Goal: Communication & Community: Ask a question

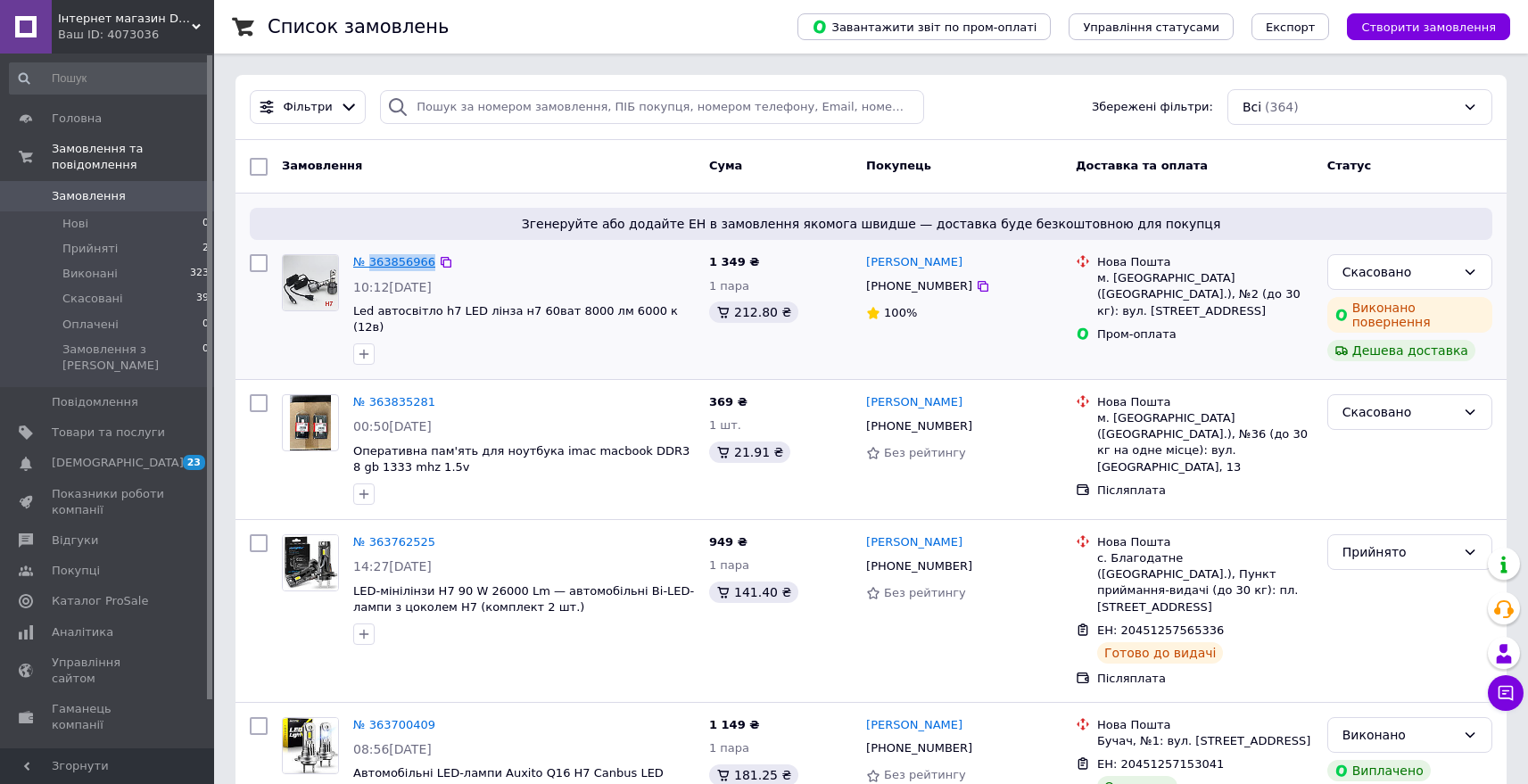
drag, startPoint x: 450, startPoint y: 264, endPoint x: 370, endPoint y: 258, distance: 80.2
click at [370, 258] on div "№ 363856966" at bounding box center [524, 262] width 345 height 21
copy div "363856966"
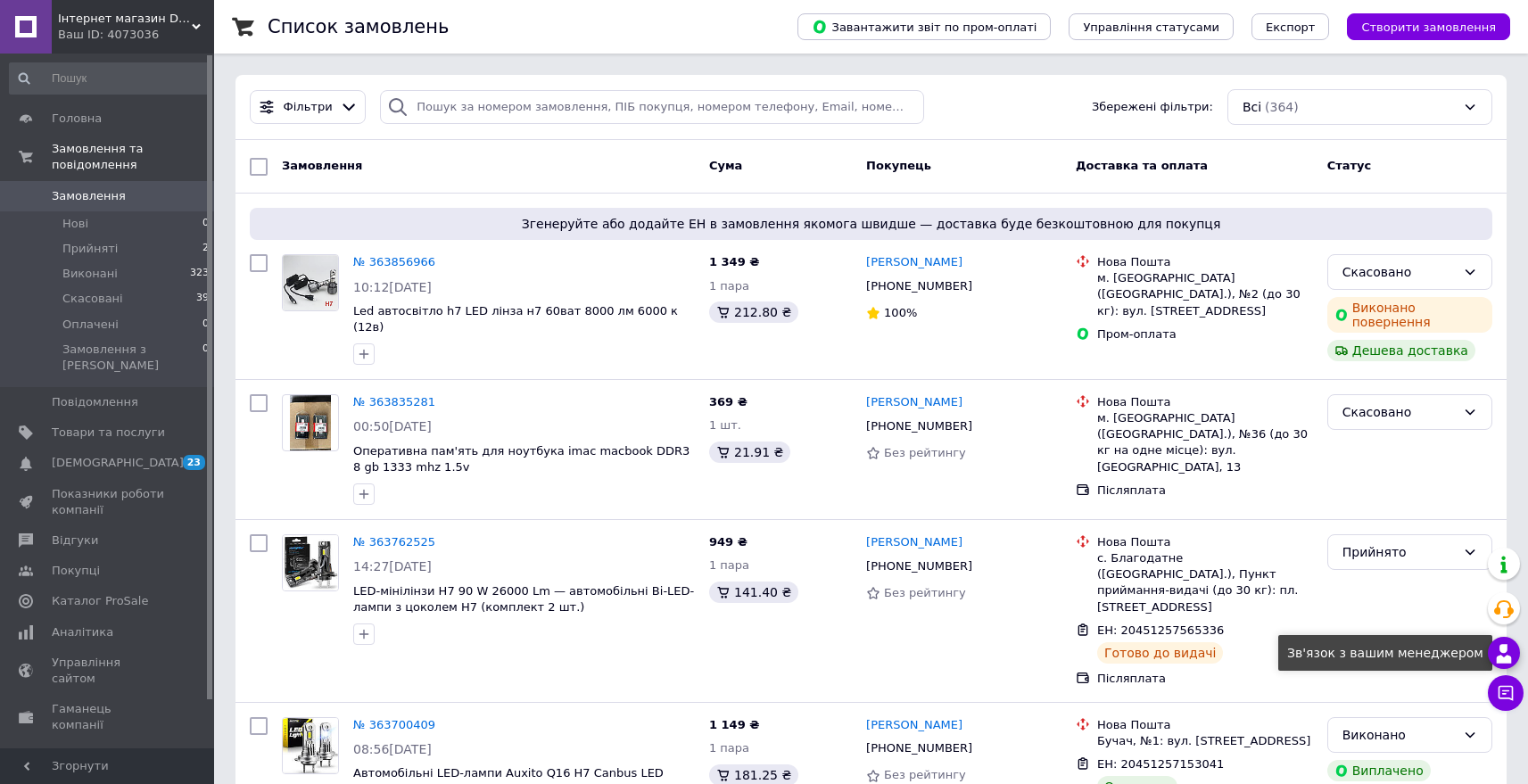
click at [1506, 661] on use at bounding box center [1505, 653] width 15 height 19
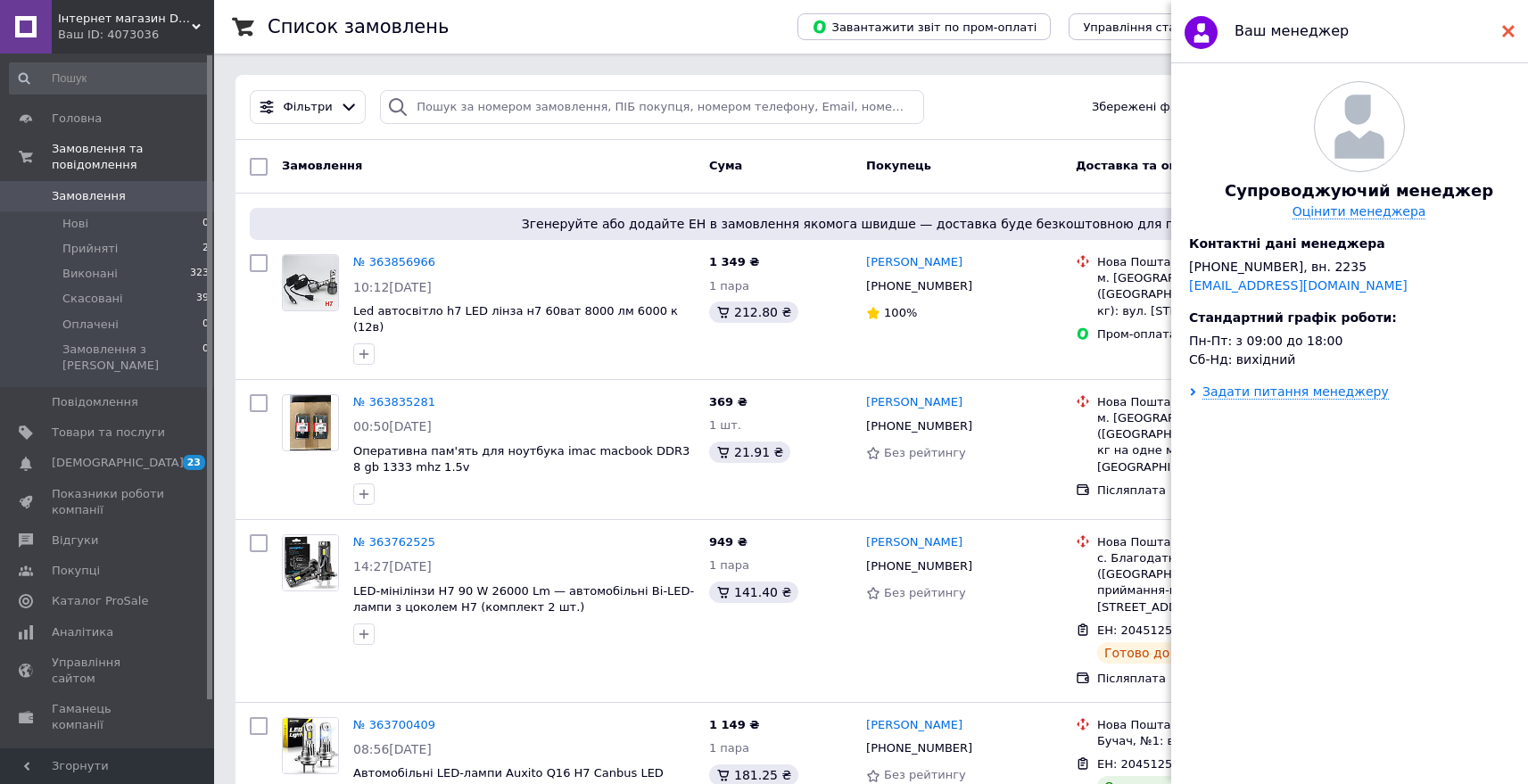
click at [1513, 22] on div at bounding box center [1509, 31] width 13 height 36
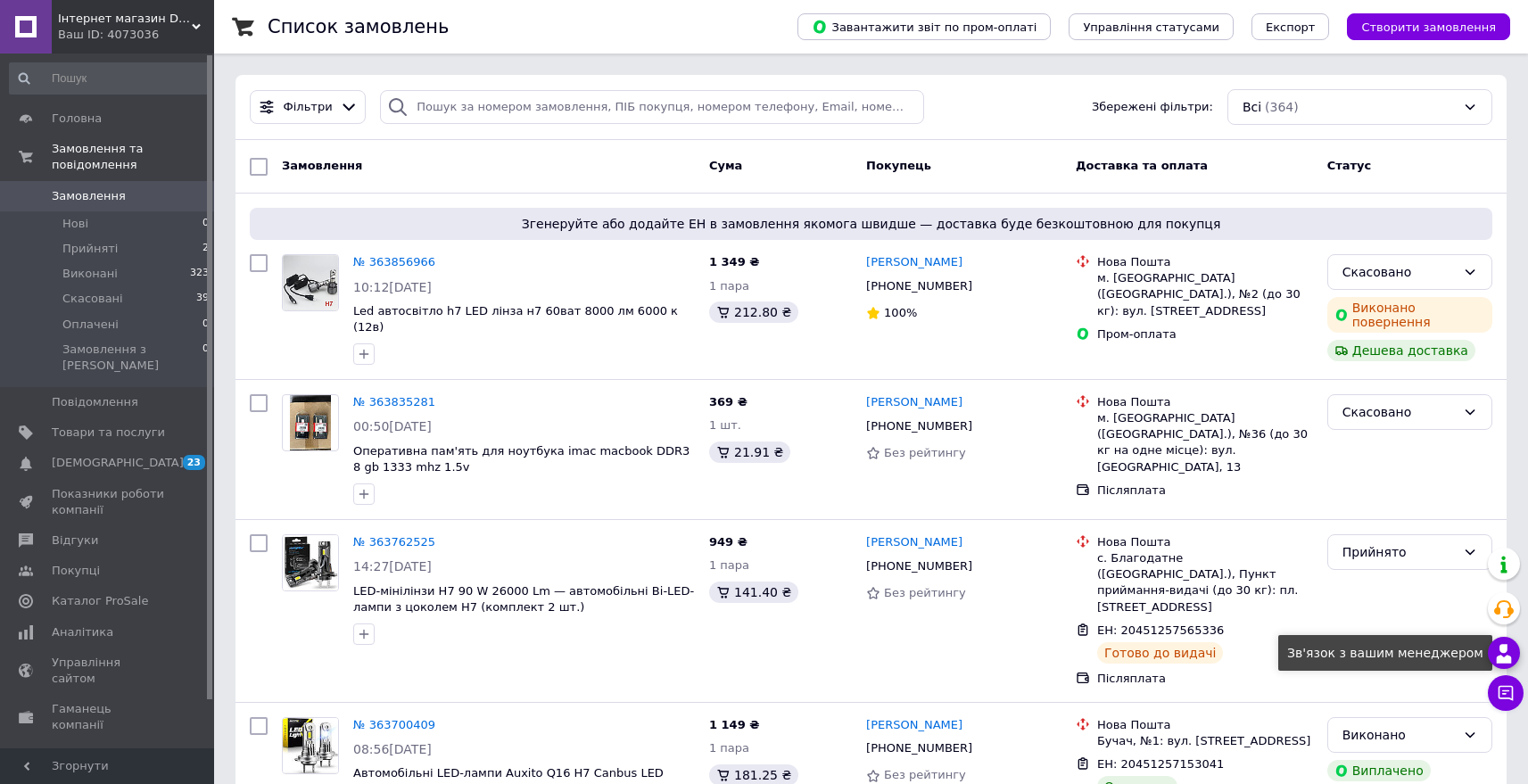
click at [1506, 645] on use at bounding box center [1505, 653] width 15 height 19
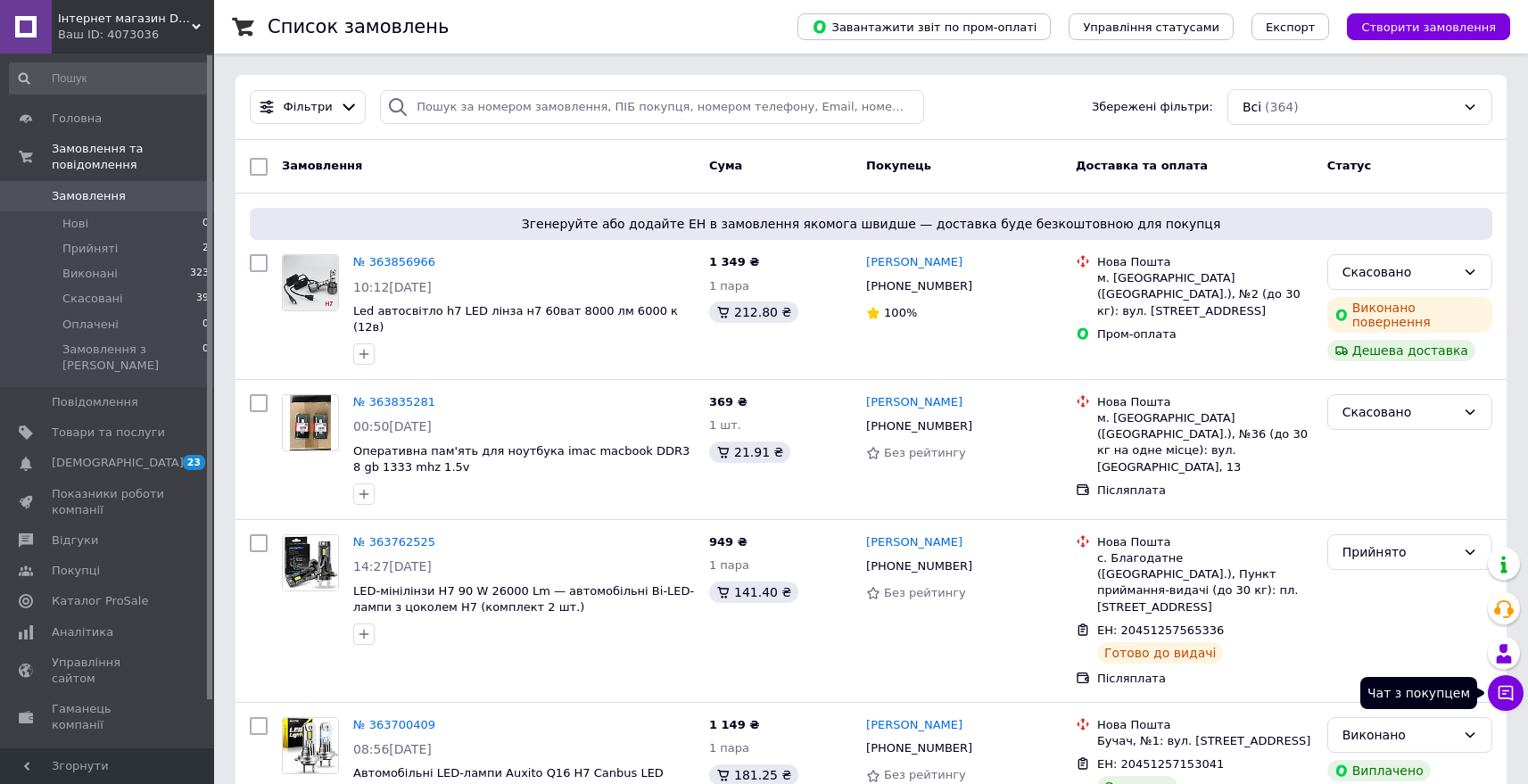
click at [1506, 698] on icon at bounding box center [1506, 693] width 15 height 15
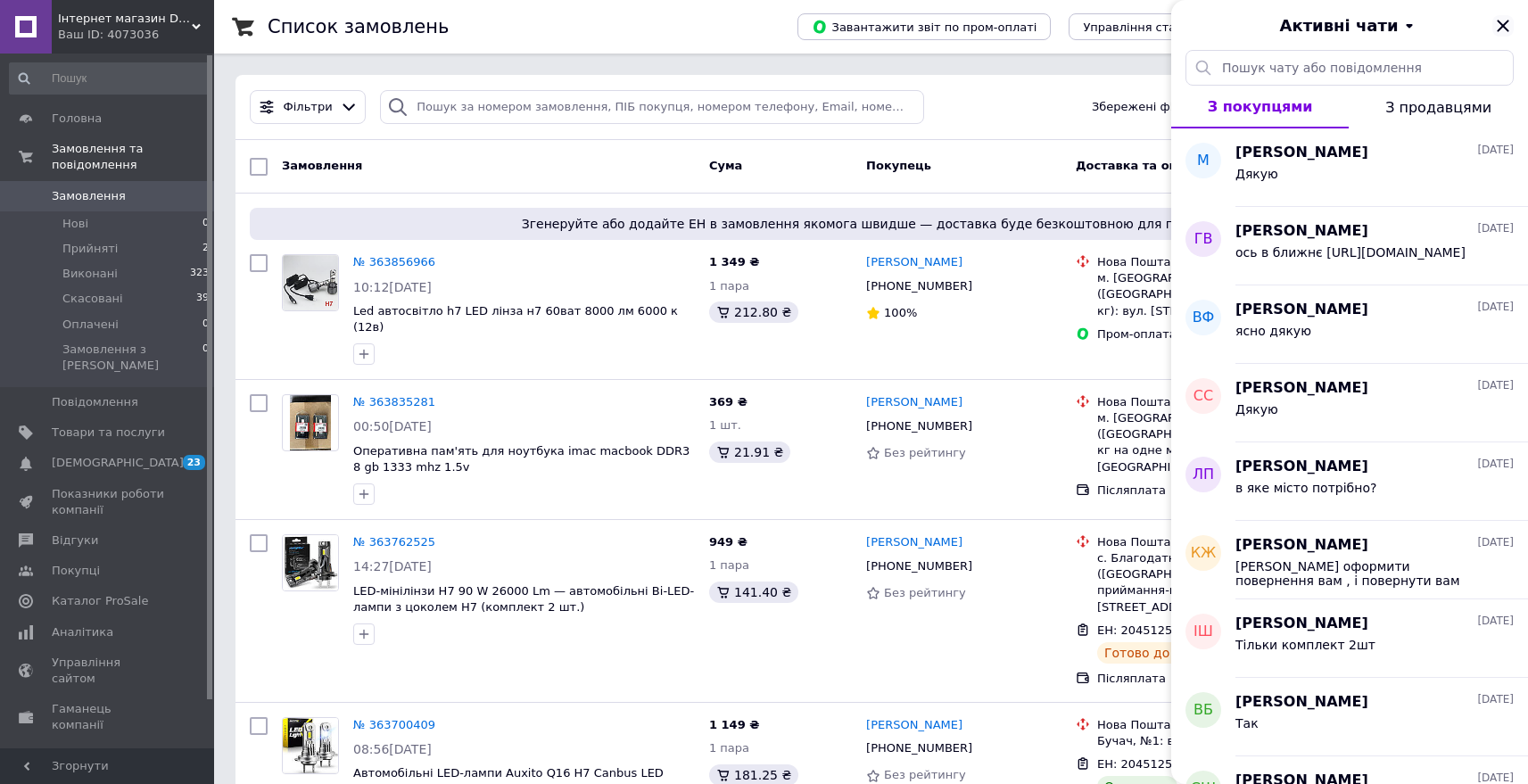
click at [1497, 25] on icon "Закрити" at bounding box center [1504, 26] width 22 height 22
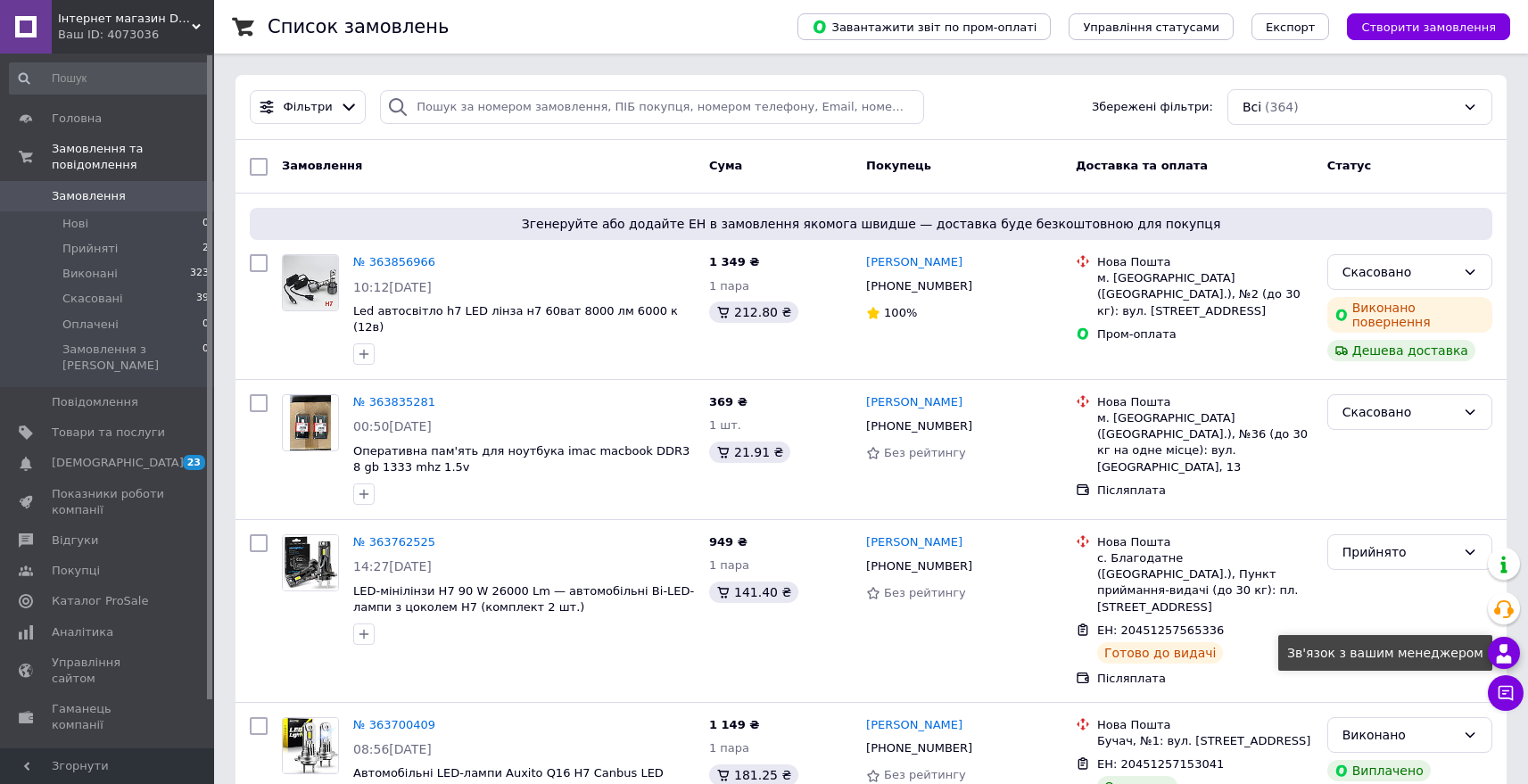
click at [1513, 644] on icon at bounding box center [1505, 654] width 22 height 22
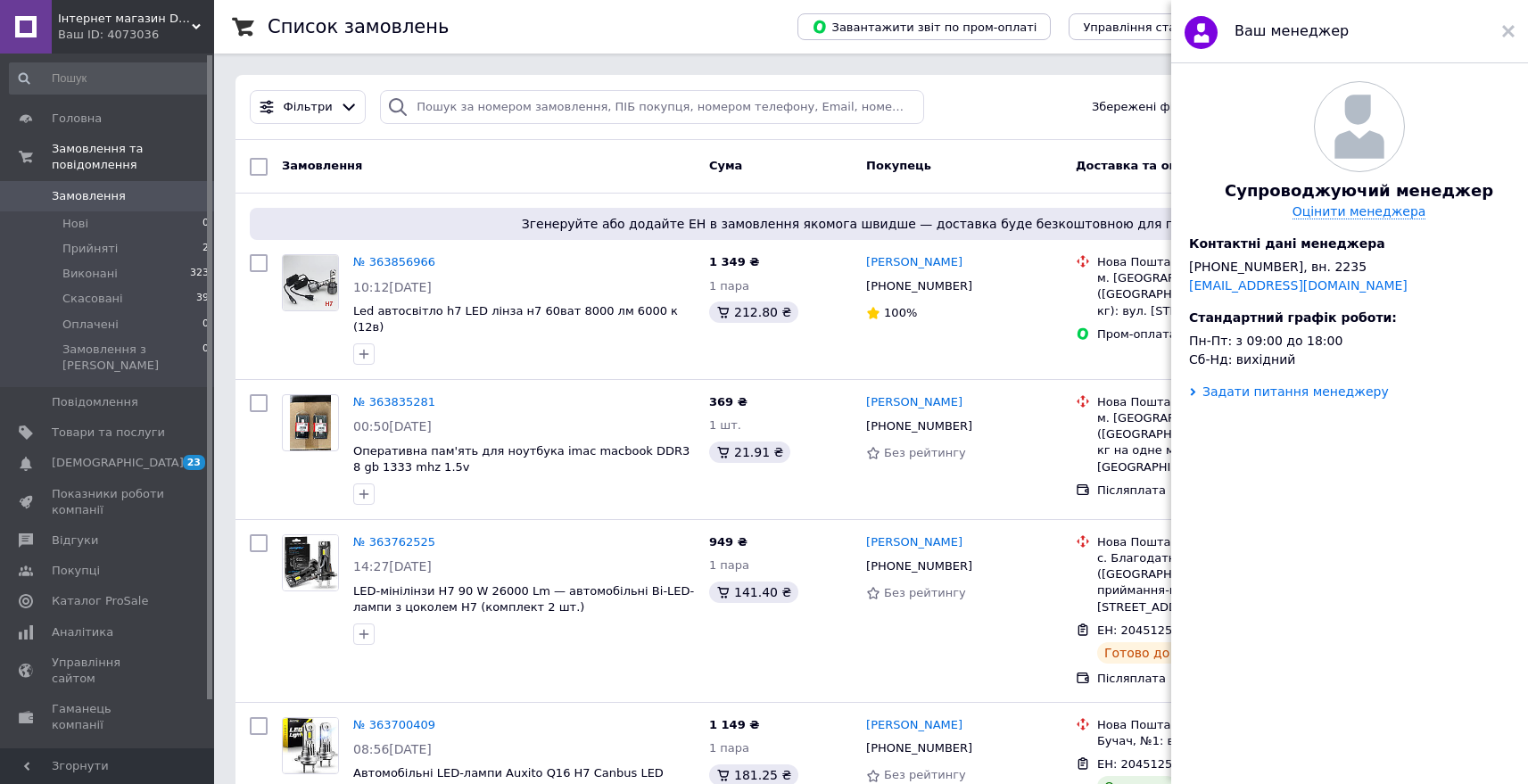
click at [1311, 396] on div "Задати питання менеджеру" at bounding box center [1296, 392] width 187 height 14
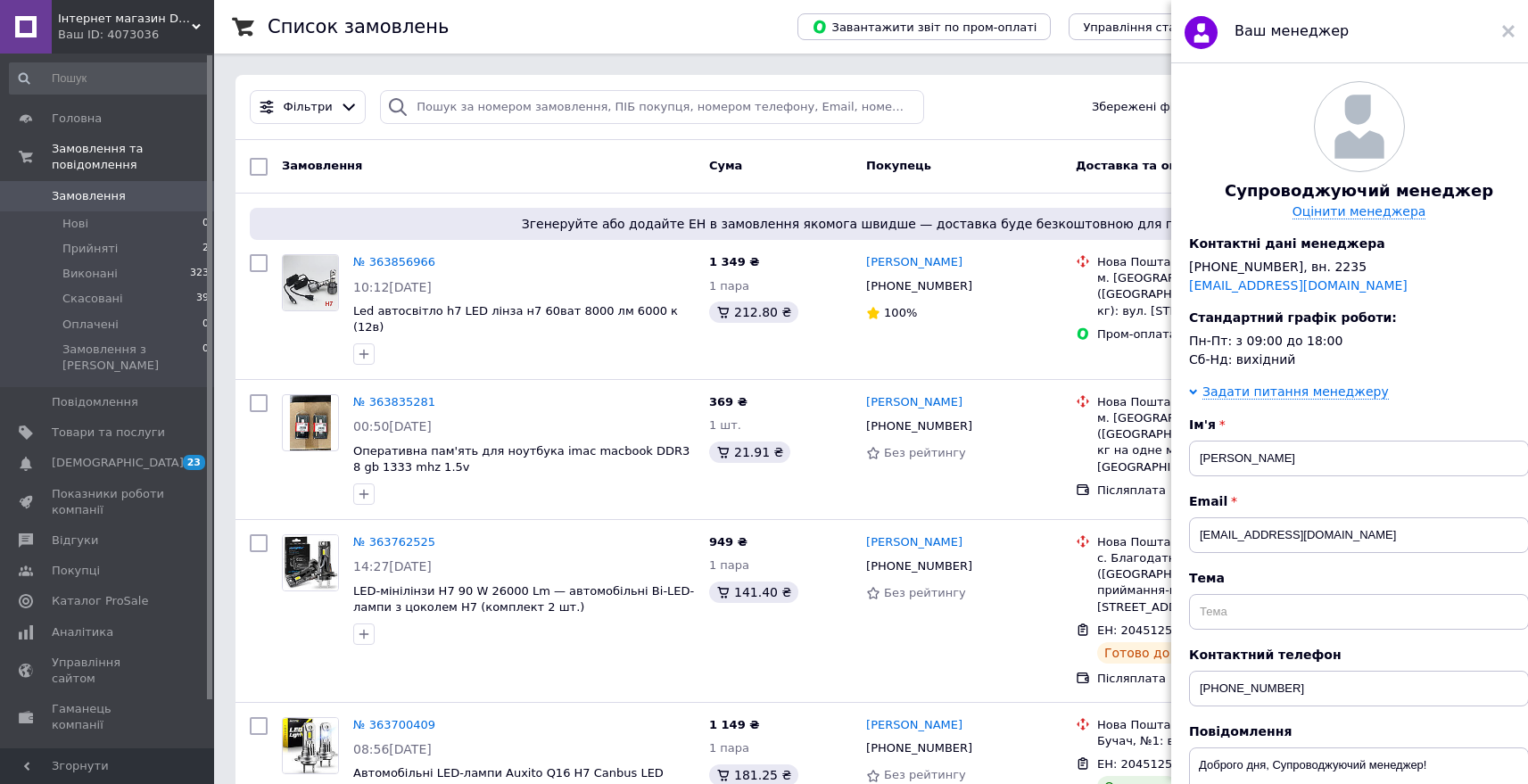
scroll to position [200, 0]
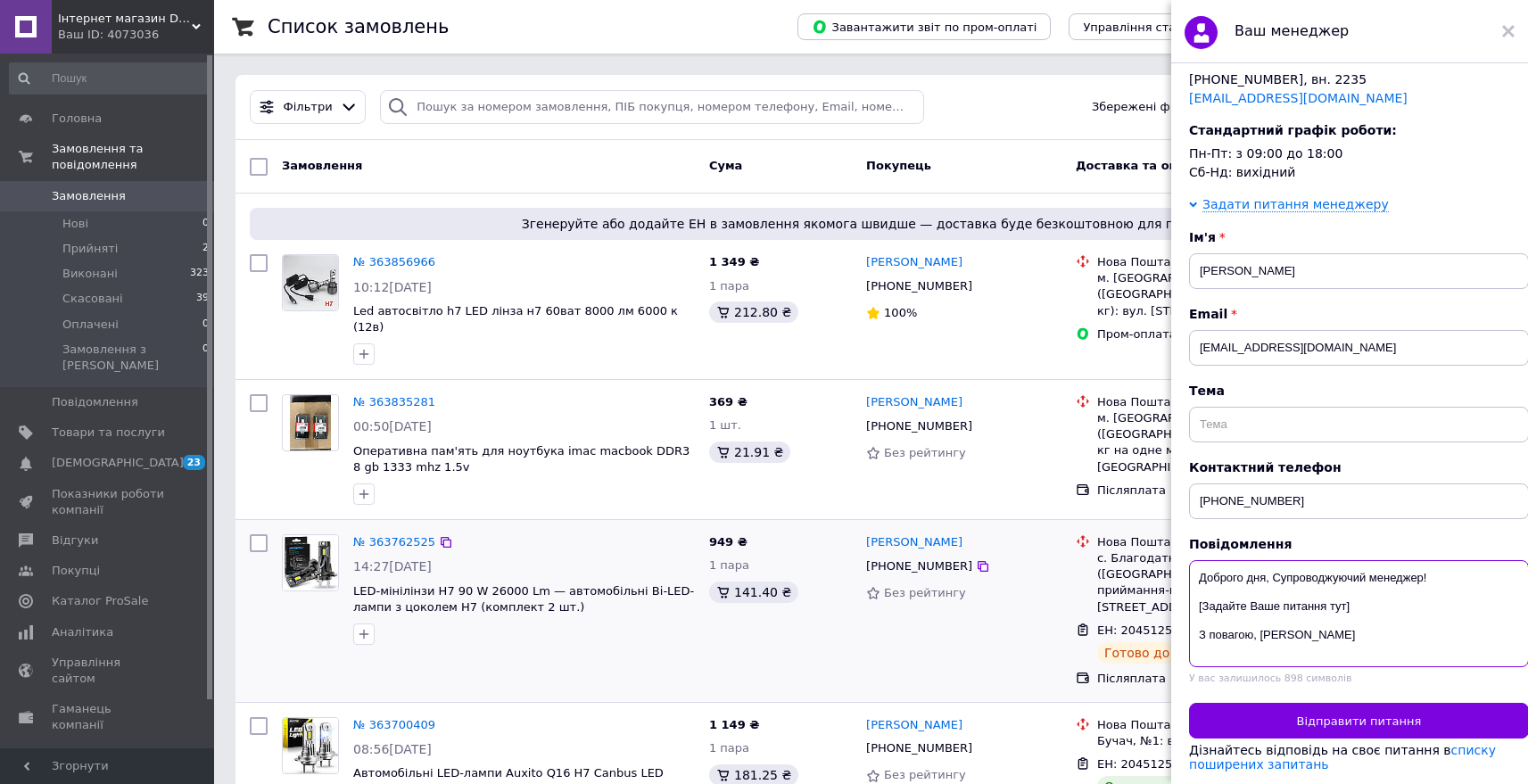
drag, startPoint x: 1380, startPoint y: 607, endPoint x: 1137, endPoint y: 597, distance: 243.2
drag, startPoint x: 491, startPoint y: 257, endPoint x: 364, endPoint y: 253, distance: 127.1
click at [364, 253] on div "№ 363856966" at bounding box center [524, 262] width 345 height 21
drag, startPoint x: 448, startPoint y: 266, endPoint x: 464, endPoint y: 266, distance: 16.0
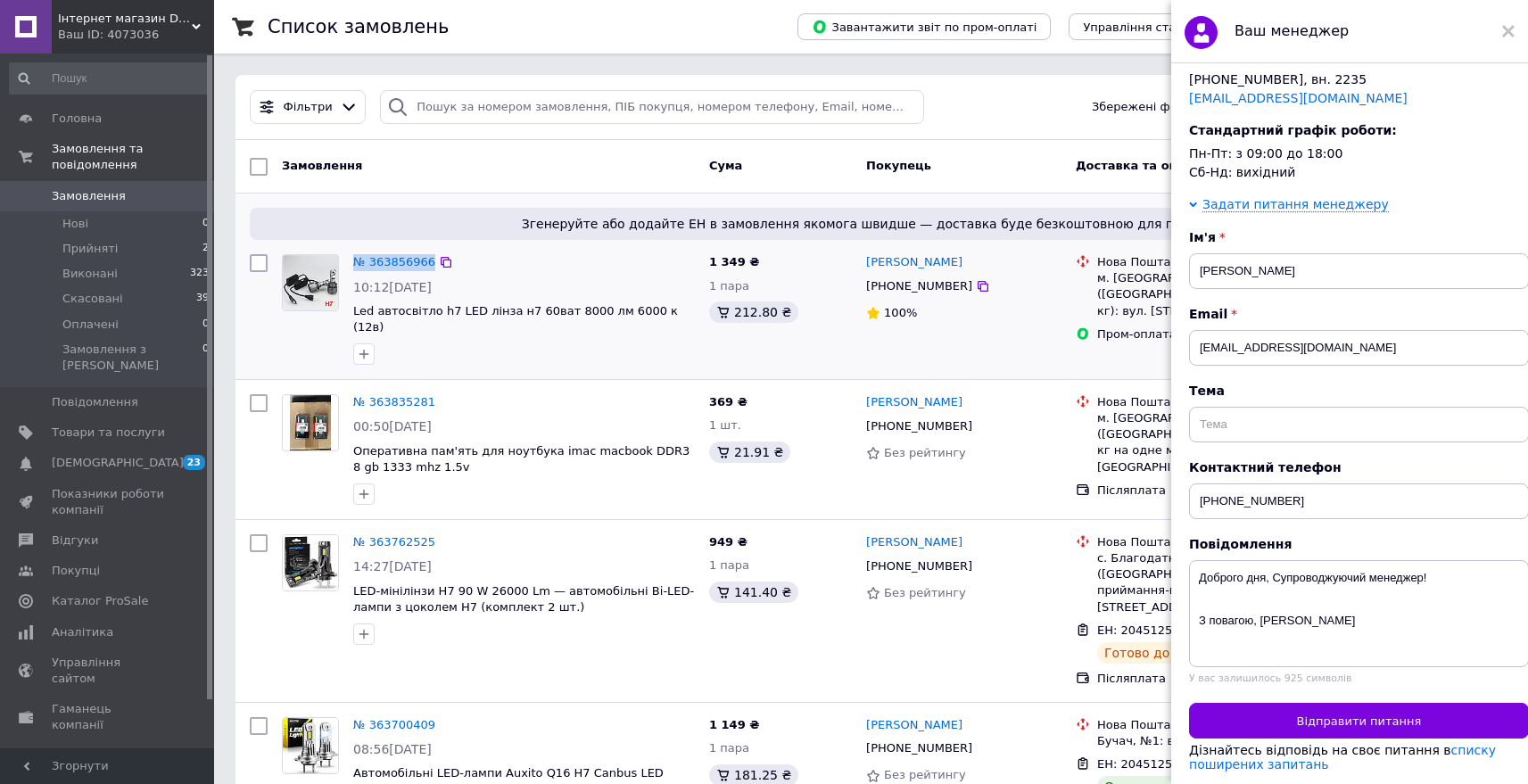
click at [448, 266] on icon at bounding box center [446, 262] width 14 height 14
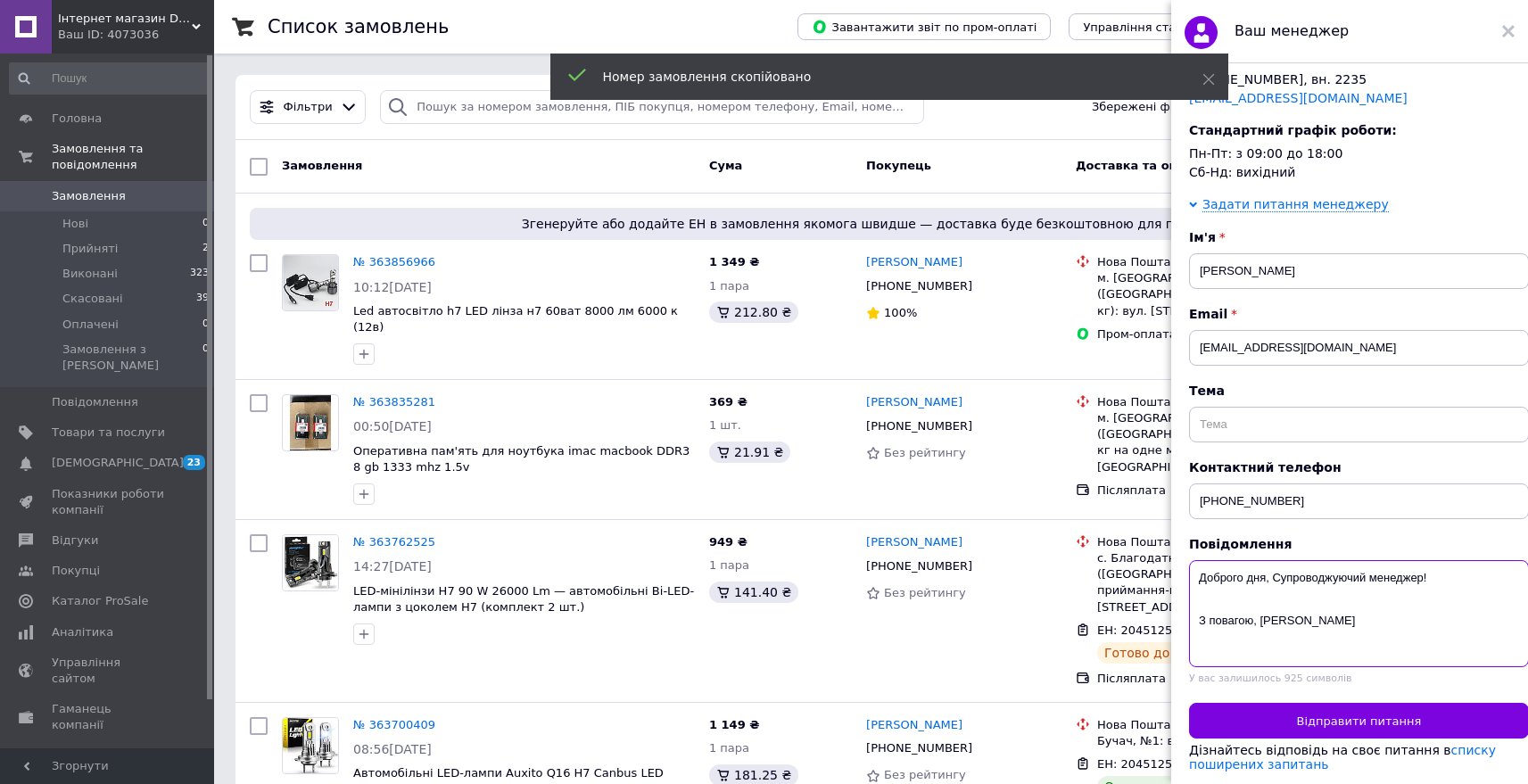
click at [1249, 593] on textarea "Доброго дня, Супроводжуючий менеджер! З повагою, [PERSON_NAME]" at bounding box center [1359, 613] width 340 height 107
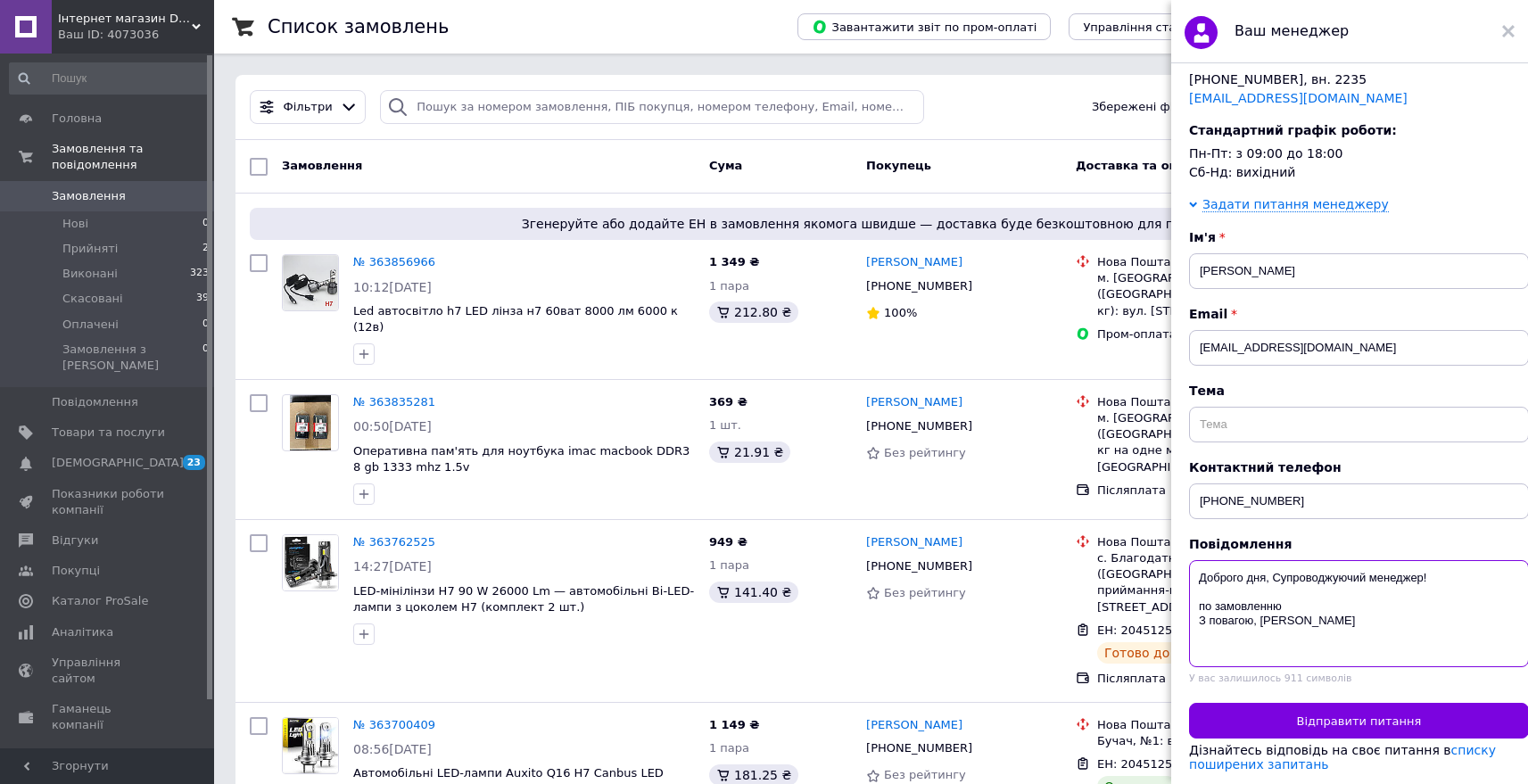
paste textarea "363856966"
click at [1335, 615] on textarea "Доброго дня, Супроводжуючий менеджер! по замовленню 363856966 було виконане пов…" at bounding box center [1359, 613] width 340 height 107
click at [1385, 621] on textarea "Доброго дня, Супроводжуючий менеджер! по замовленню 363856966 було виконане пов…" at bounding box center [1359, 613] width 340 height 107
paste textarea "20451257757738"
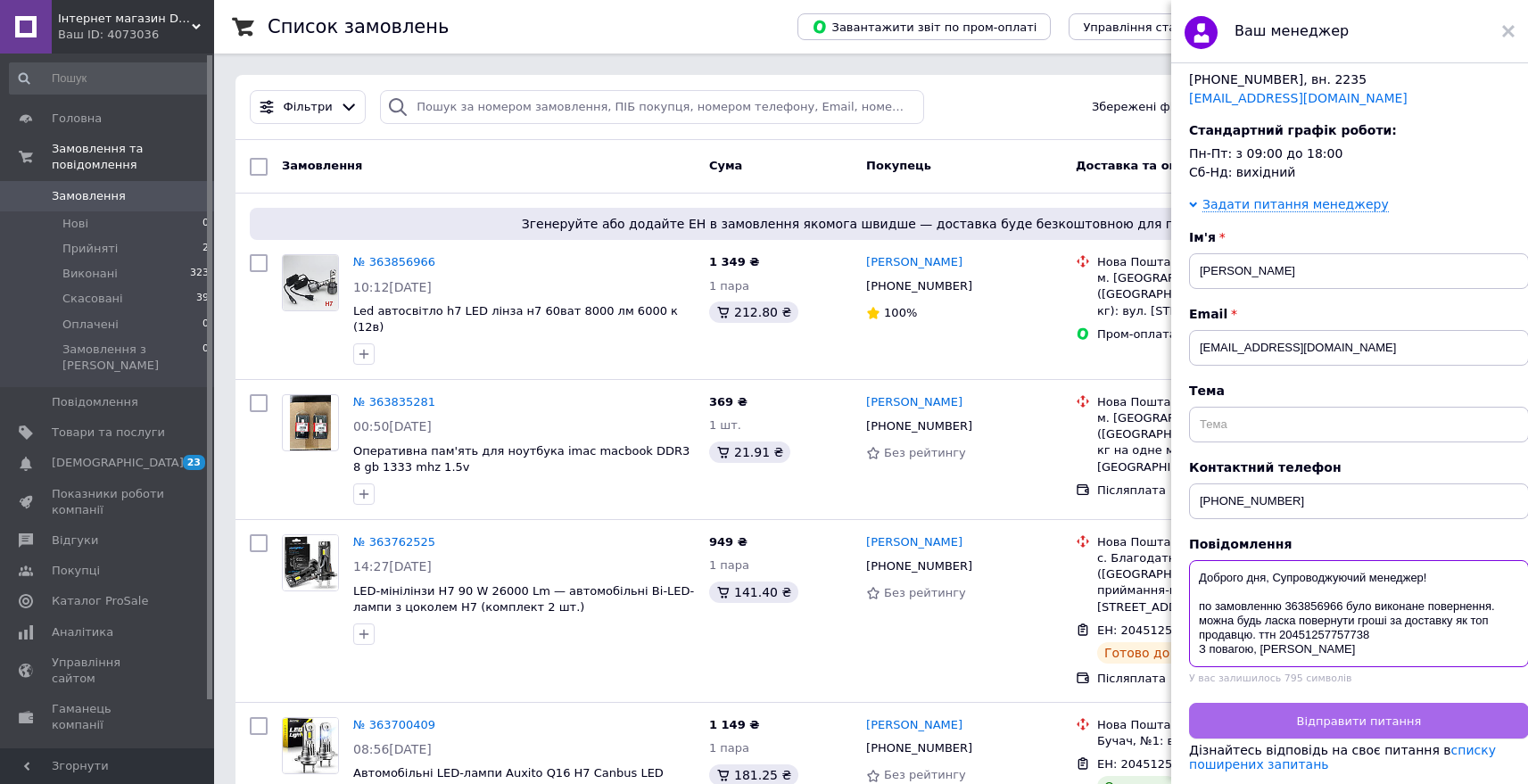
type textarea "Доброго дня, Супроводжуючий менеджер! по замовленню 363856966 було виконане пов…"
click at [1376, 715] on span "Відправити питання" at bounding box center [1359, 721] width 125 height 13
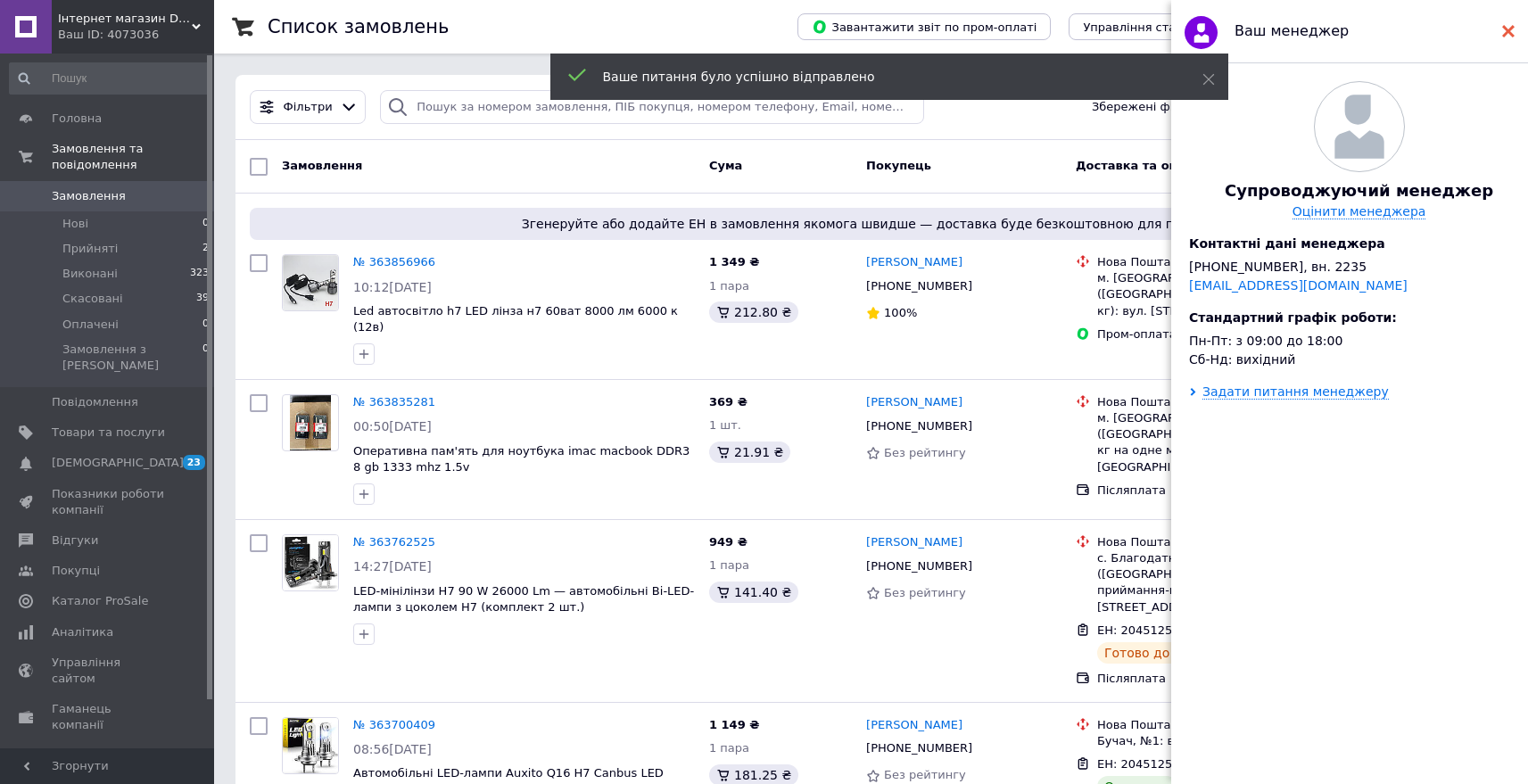
click at [1509, 36] on icon at bounding box center [1509, 31] width 13 height 13
